Goal: Navigation & Orientation: Find specific page/section

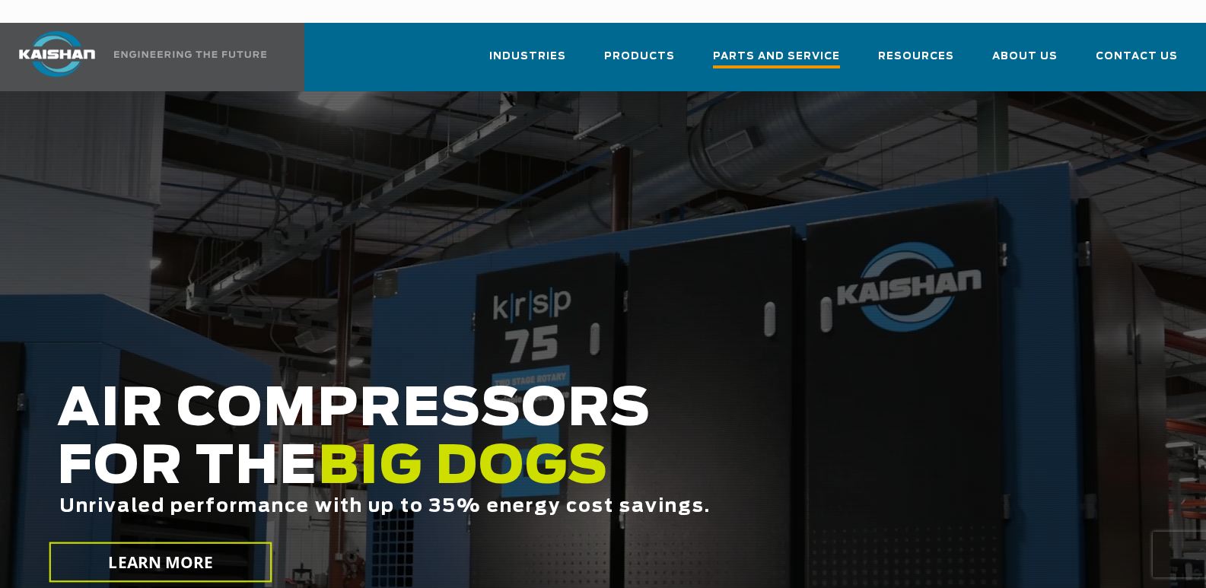
click at [793, 48] on span "Parts and Service" at bounding box center [776, 58] width 127 height 21
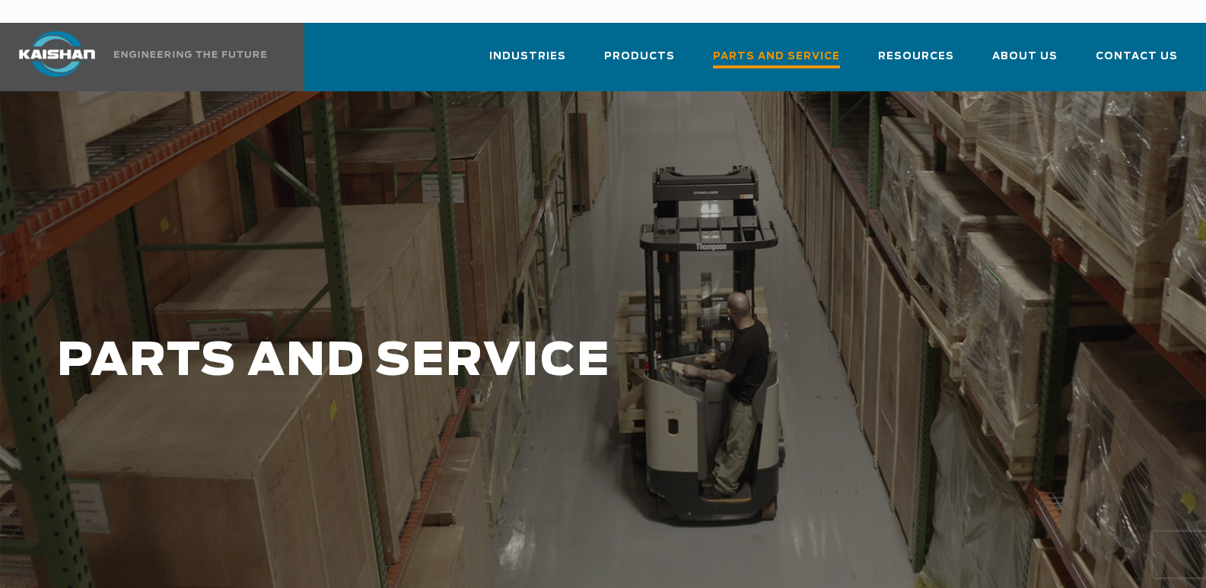
click at [756, 48] on span "Parts and Service" at bounding box center [776, 58] width 127 height 21
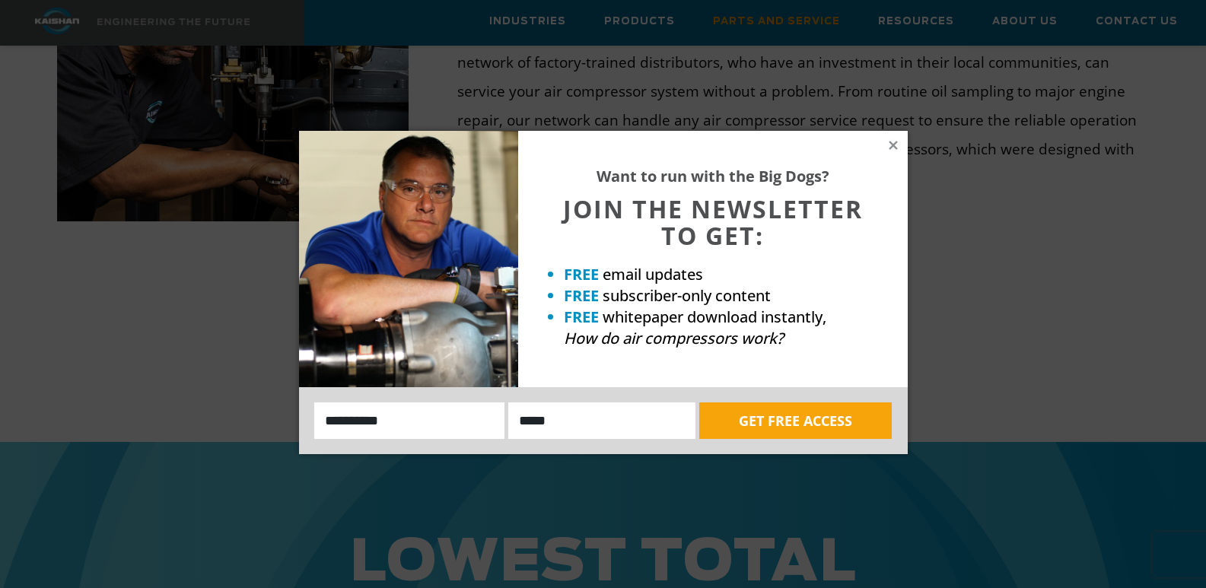
scroll to position [1201, 0]
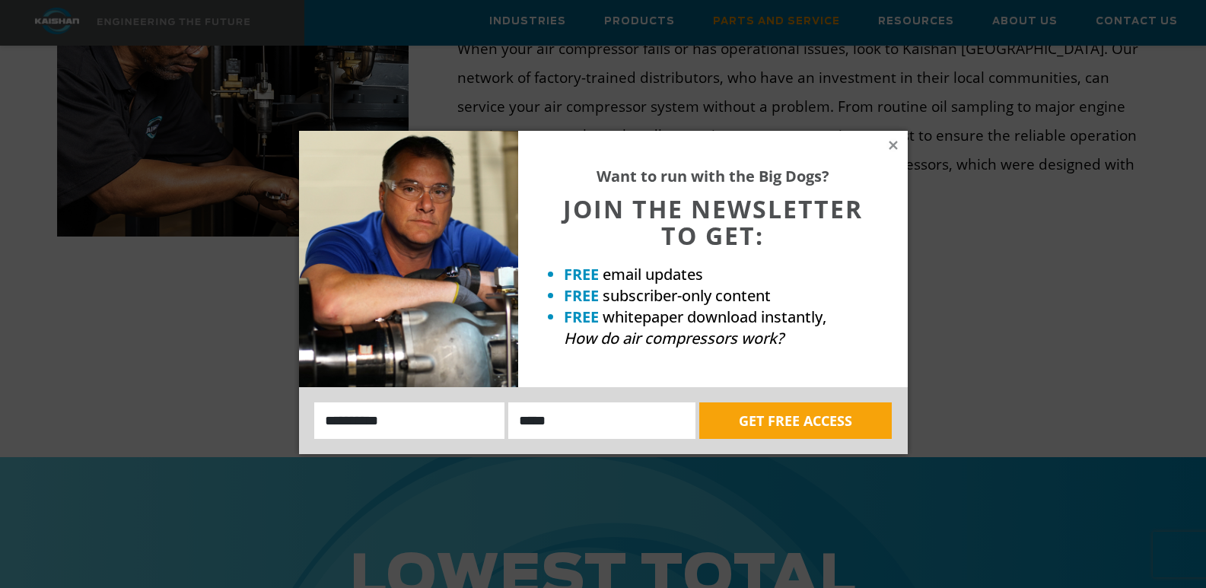
click at [884, 144] on div "Want to run with the Big Dogs? JOIN THE NEWSLETTER TO GET: FREE email updates F…" at bounding box center [712, 259] width 389 height 256
click at [898, 146] on icon at bounding box center [893, 145] width 14 height 14
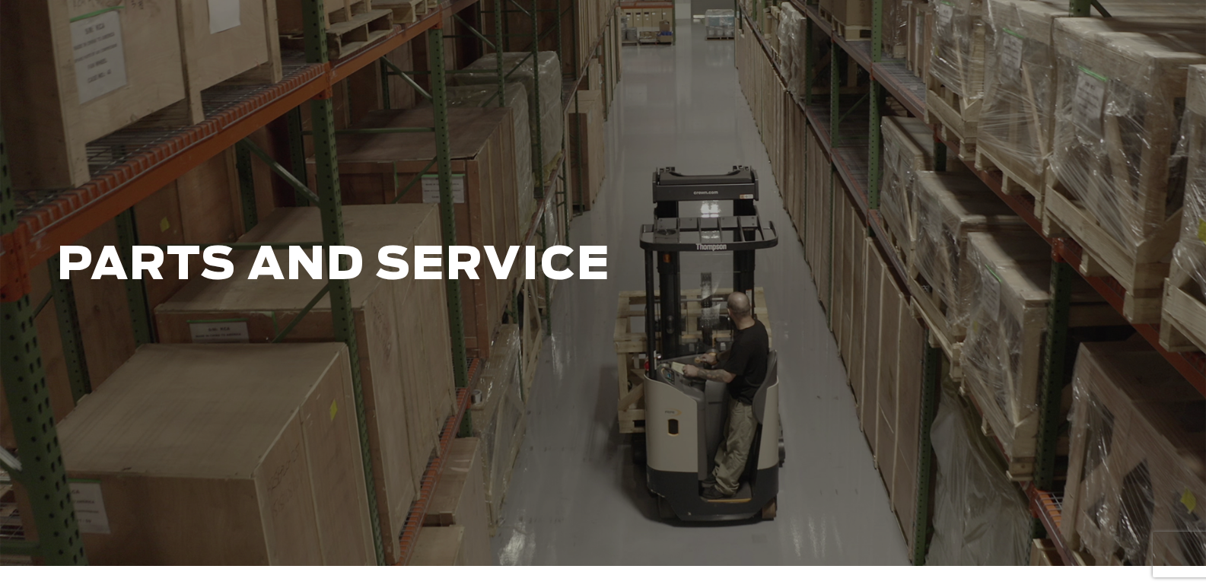
scroll to position [0, 0]
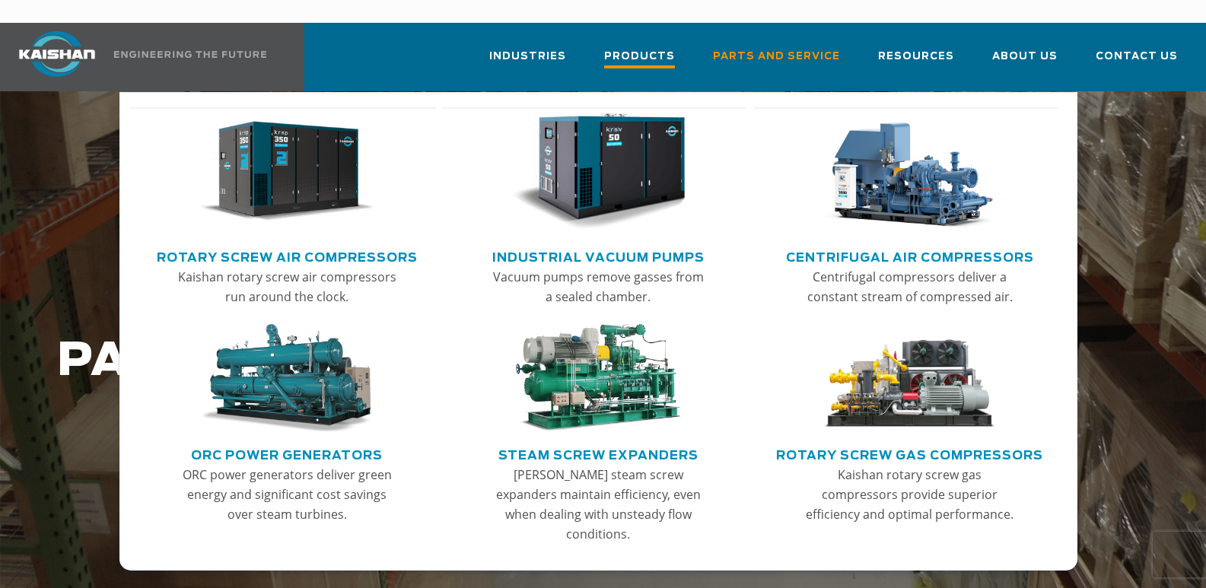
click at [649, 48] on span "Products" at bounding box center [639, 58] width 71 height 21
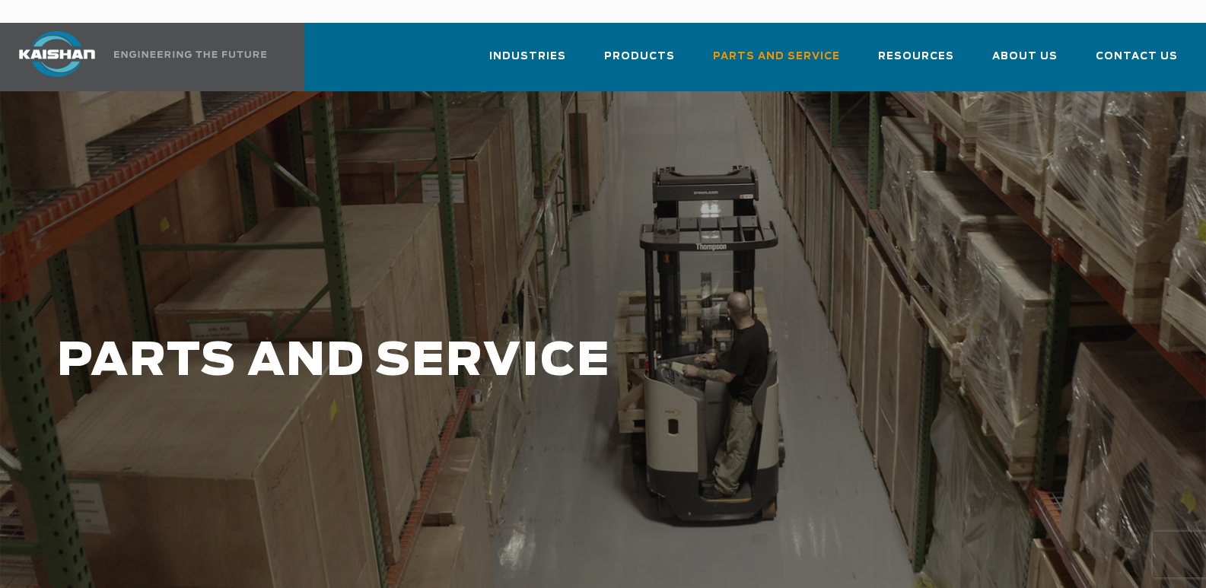
click at [71, 31] on img at bounding box center [57, 54] width 114 height 46
